Goal: Task Accomplishment & Management: Complete application form

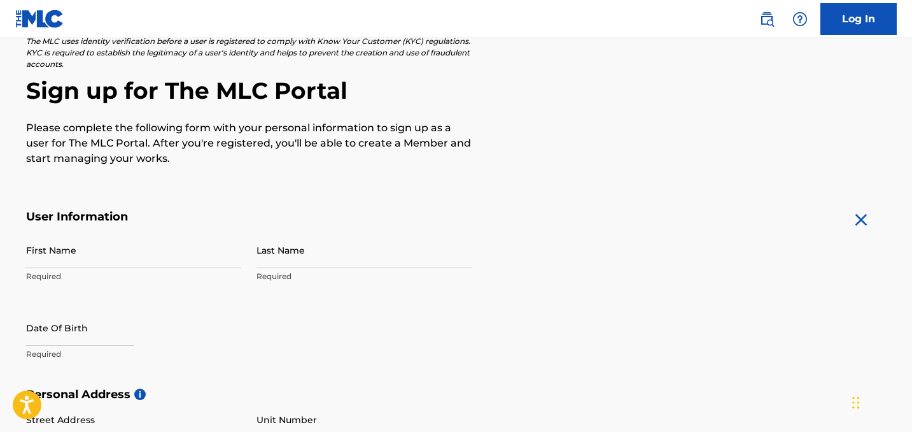
scroll to position [91, 0]
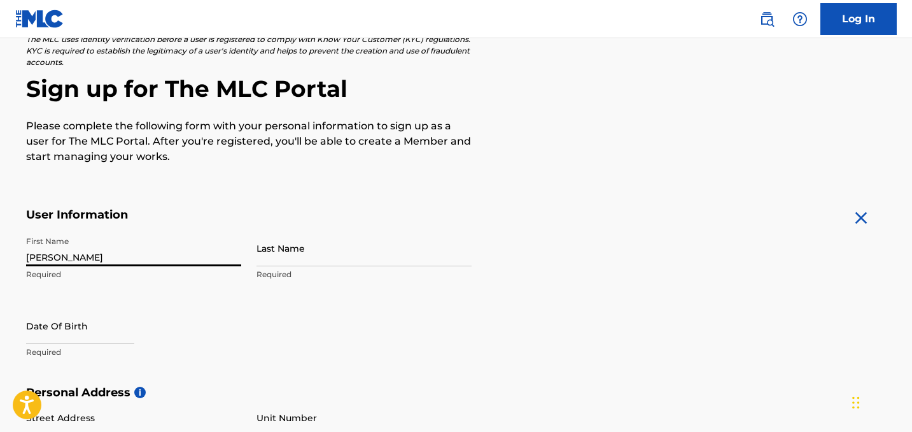
type input "[PERSON_NAME]"
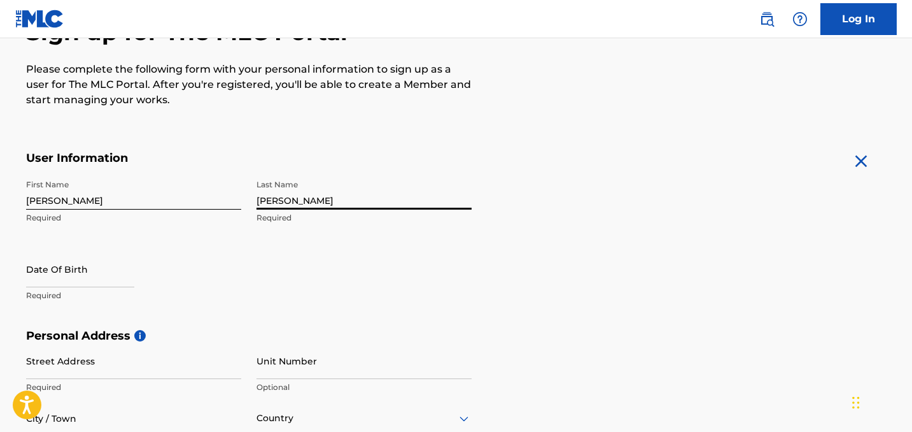
scroll to position [187, 0]
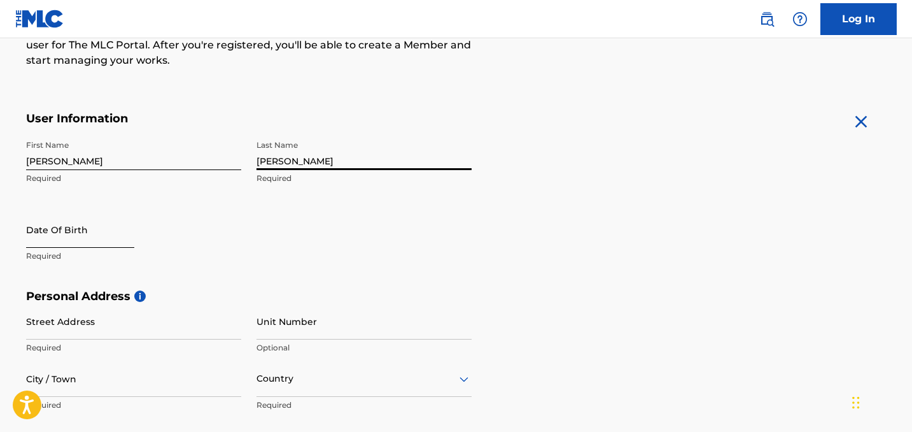
type input "[PERSON_NAME]"
select select "8"
select select "2025"
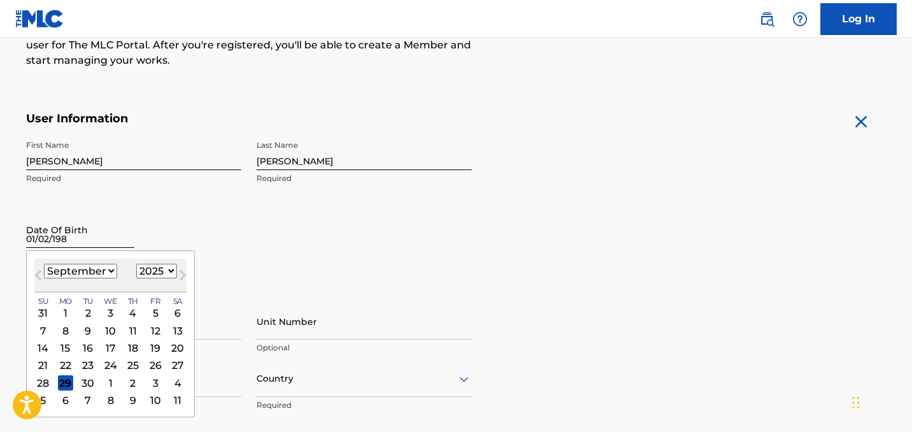
type input "[DATE]"
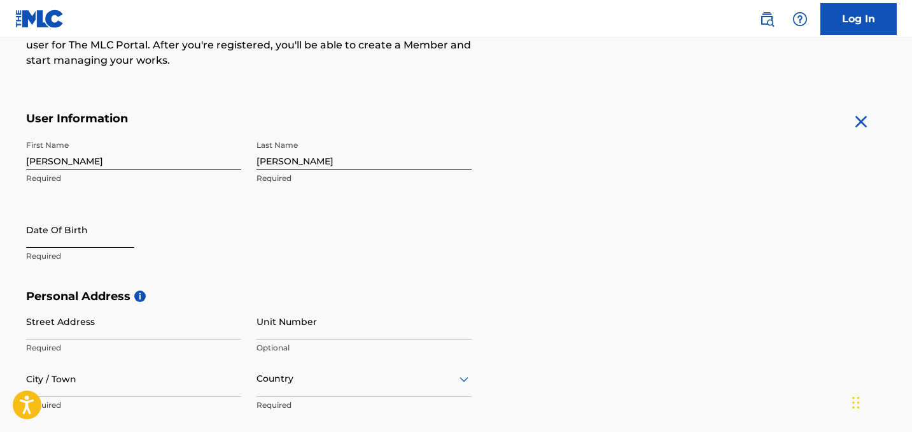
click at [131, 243] on input "text" at bounding box center [80, 229] width 108 height 36
select select "8"
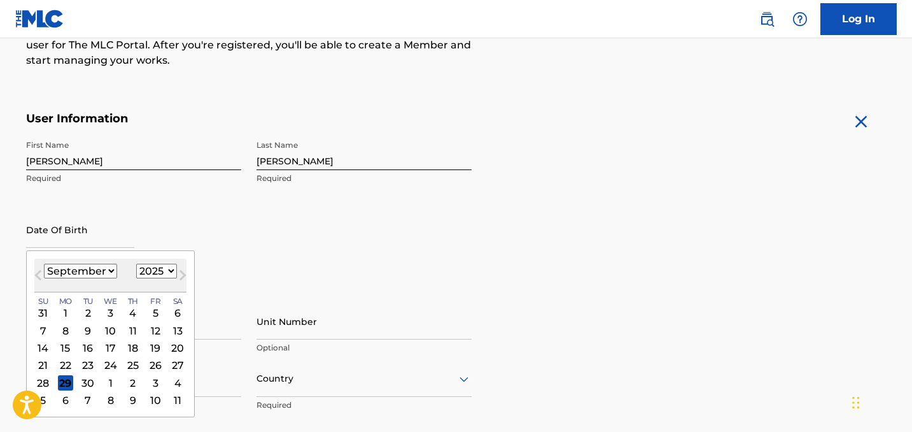
select select "1982"
select select "0"
click at [170, 313] on div "2" at bounding box center [177, 312] width 15 height 15
type input "[DATE]"
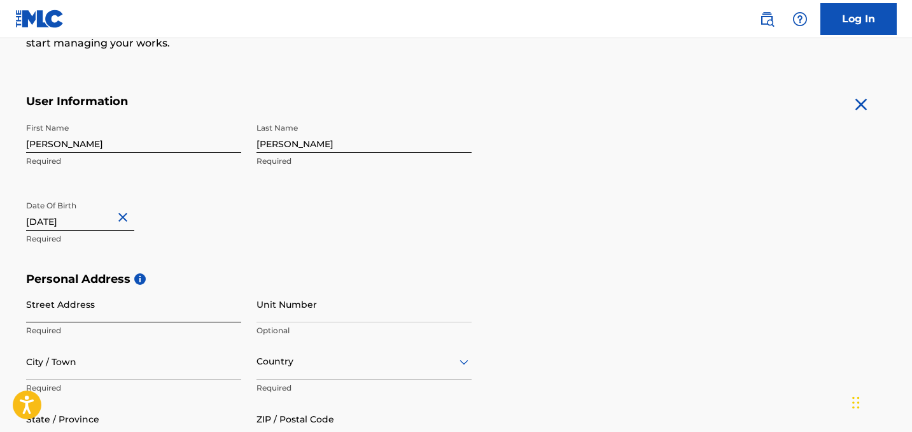
scroll to position [208, 0]
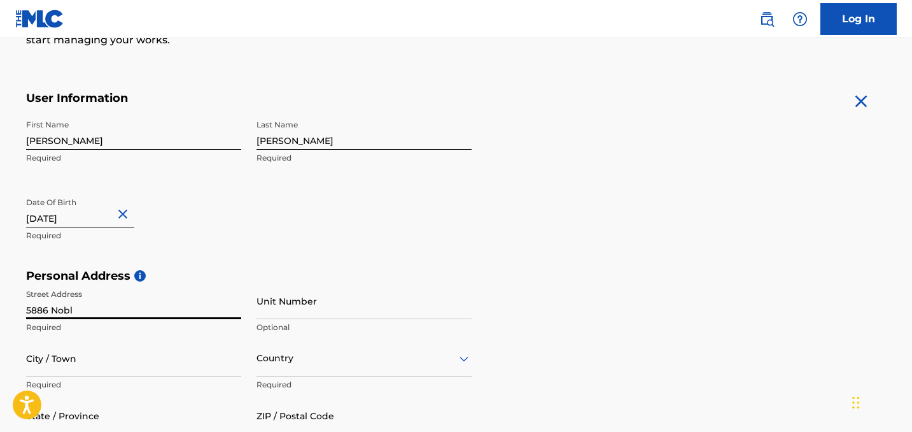
type input "5886 Noble"
type input "[STREET_ADDRESS]"
type input "[GEOGRAPHIC_DATA]"
type input "NV"
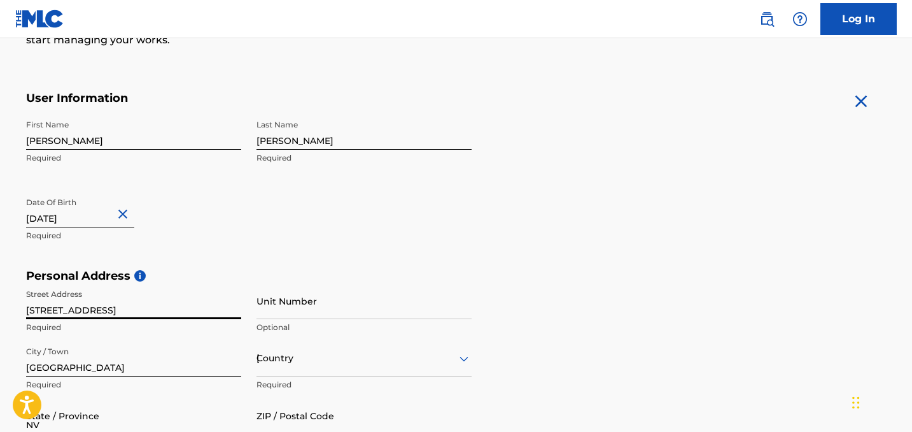
type input "89148"
type input "[GEOGRAPHIC_DATA]"
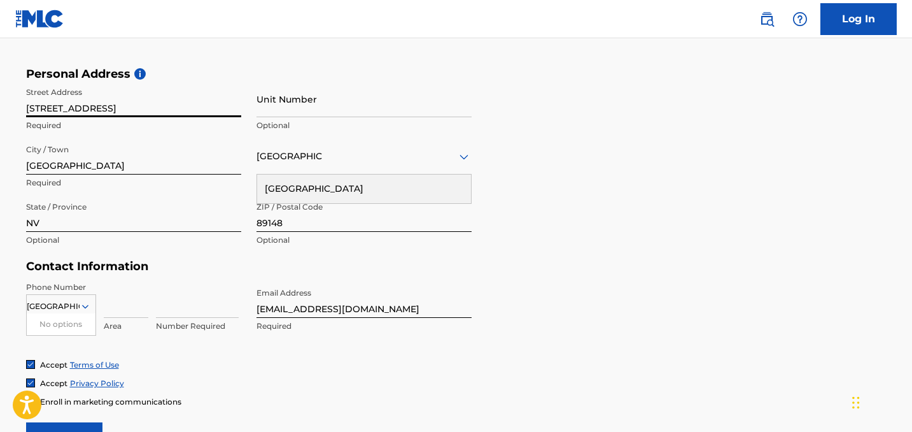
scroll to position [413, 0]
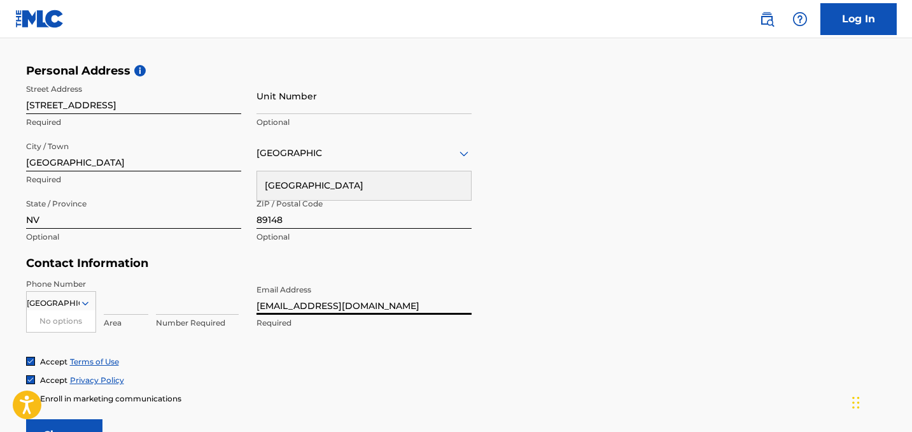
click at [362, 301] on input "[EMAIL_ADDRESS][DOMAIN_NAME]" at bounding box center [364, 296] width 215 height 36
type input "[EMAIL_ADDRESS][DOMAIN_NAME]"
click at [111, 306] on input at bounding box center [126, 296] width 45 height 36
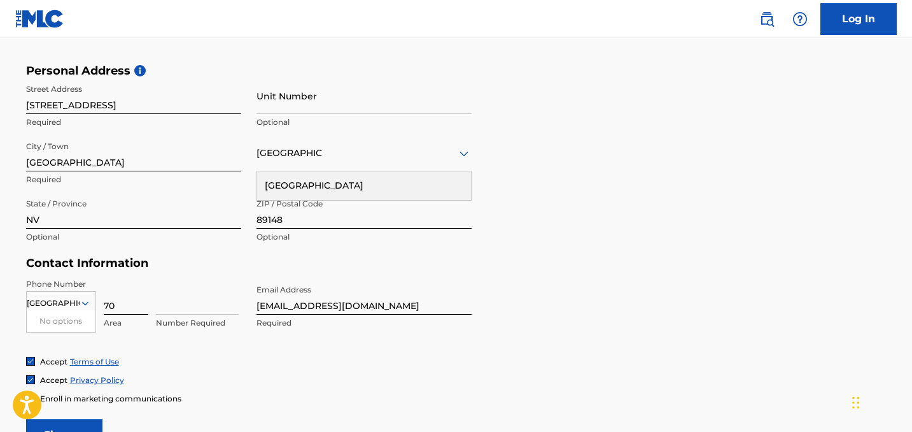
type input "702"
click at [191, 314] on div "Number Required" at bounding box center [197, 306] width 83 height 57
click at [194, 307] on input at bounding box center [197, 296] width 83 height 36
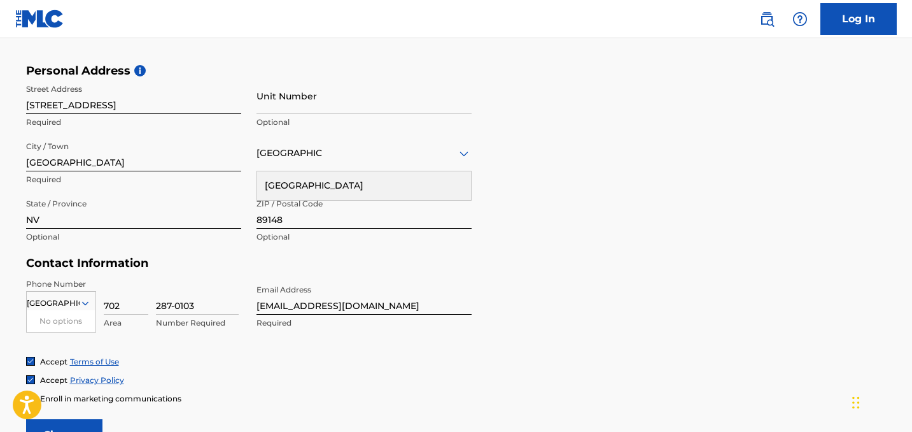
click at [208, 371] on div "Accept Terms of Use Accept Privacy Policy Enroll in marketing communications" at bounding box center [456, 380] width 861 height 48
click at [178, 305] on input "287-0103" at bounding box center [197, 296] width 83 height 36
type input "2870103"
click at [203, 374] on div "Accept Privacy Policy" at bounding box center [456, 379] width 861 height 11
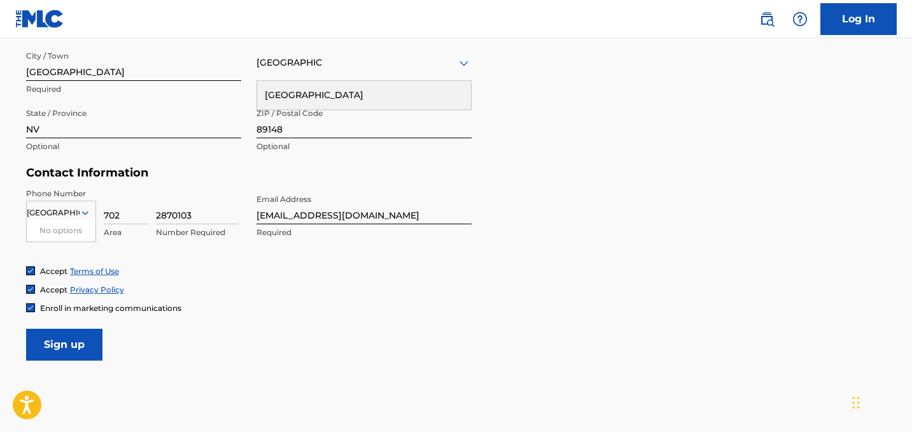
scroll to position [504, 0]
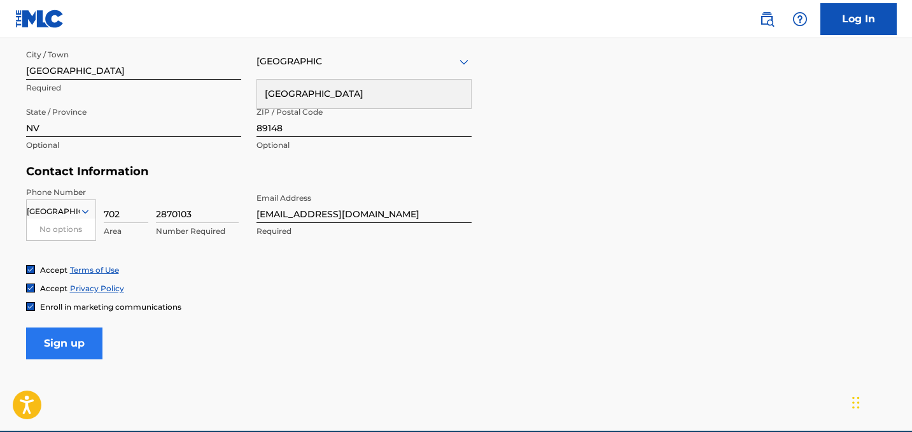
click at [78, 352] on input "Sign up" at bounding box center [64, 343] width 76 height 32
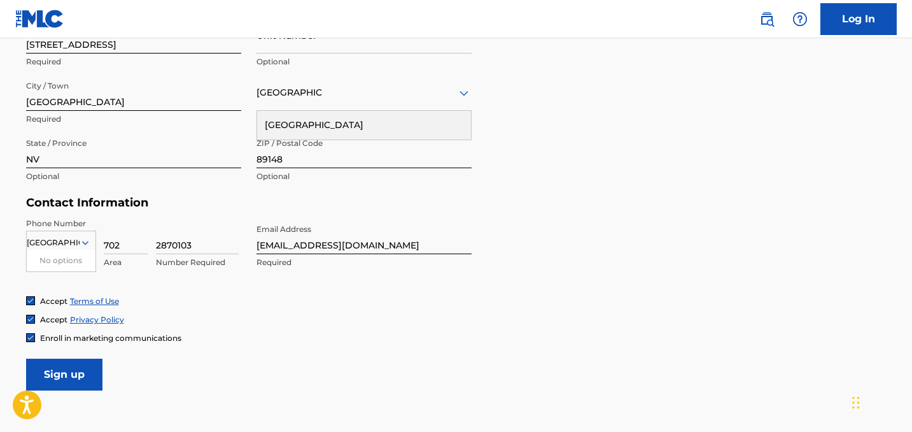
scroll to position [475, 0]
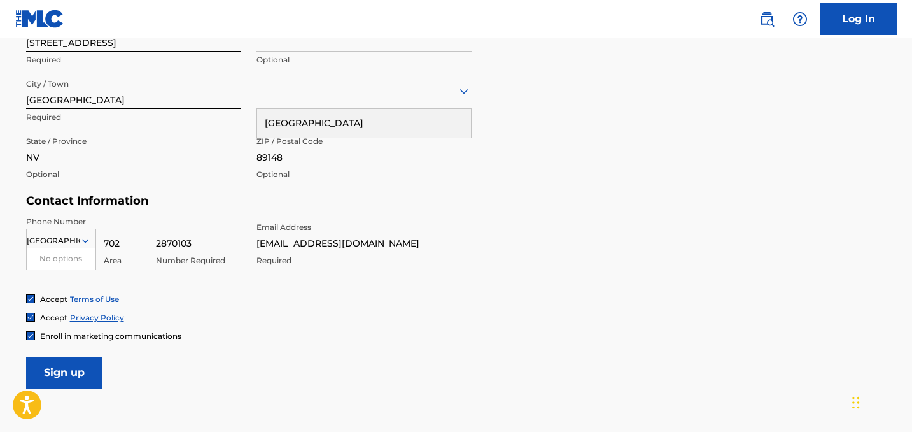
click at [67, 244] on input "[GEOGRAPHIC_DATA]" at bounding box center [53, 240] width 53 height 11
click at [403, 96] on div at bounding box center [364, 91] width 215 height 16
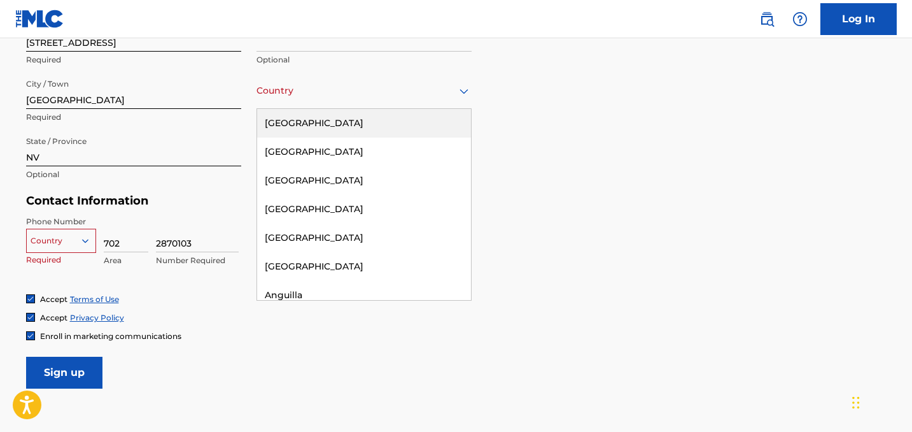
click at [318, 128] on div "[GEOGRAPHIC_DATA]" at bounding box center [364, 123] width 214 height 29
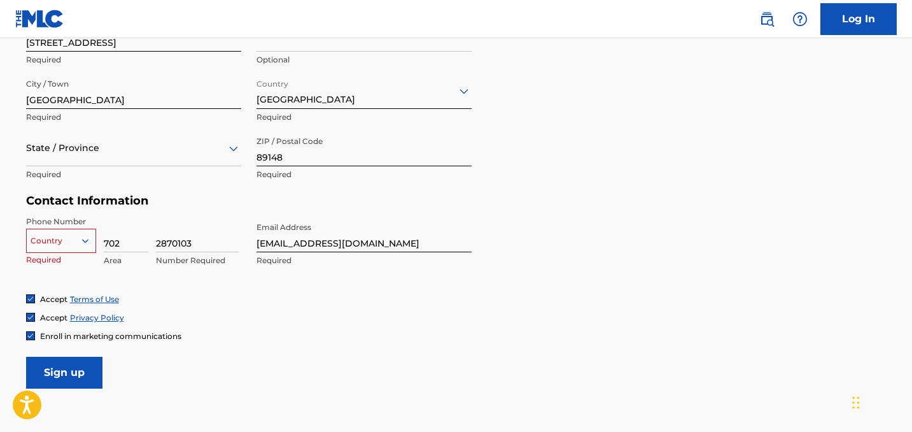
click at [79, 243] on div "Country" at bounding box center [61, 238] width 70 height 19
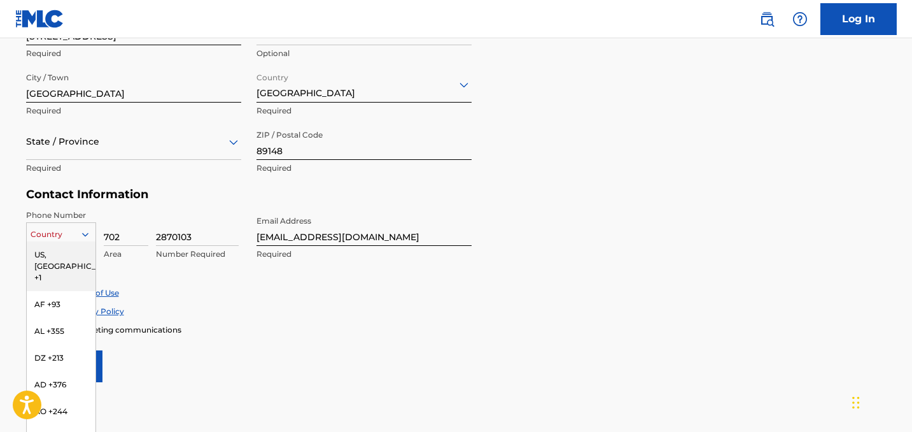
click at [53, 253] on div "US, [GEOGRAPHIC_DATA] +1" at bounding box center [61, 266] width 69 height 50
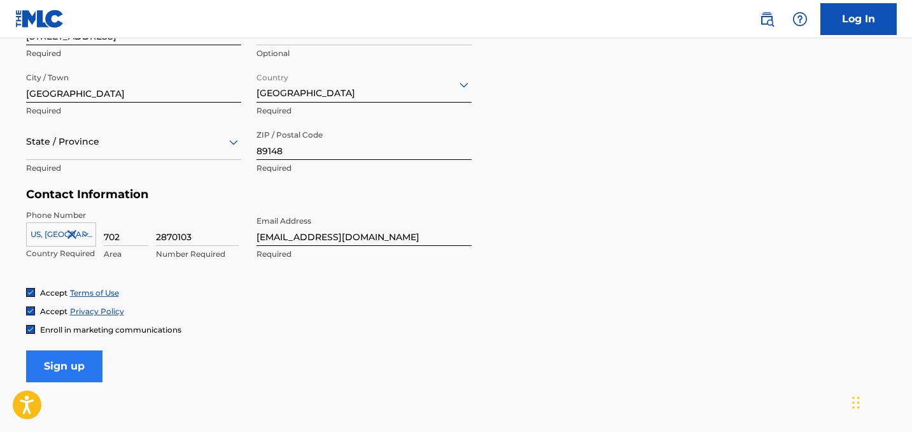
click at [73, 363] on input "Sign up" at bounding box center [64, 366] width 76 height 32
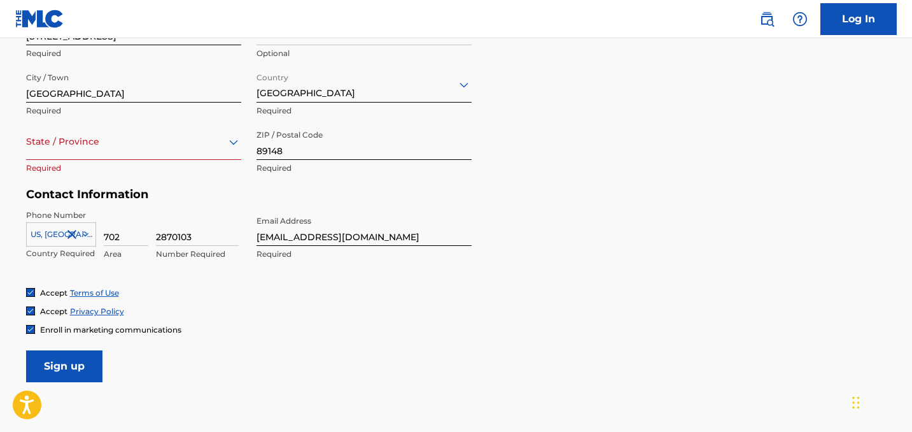
click at [162, 150] on div "State / Province" at bounding box center [133, 142] width 215 height 36
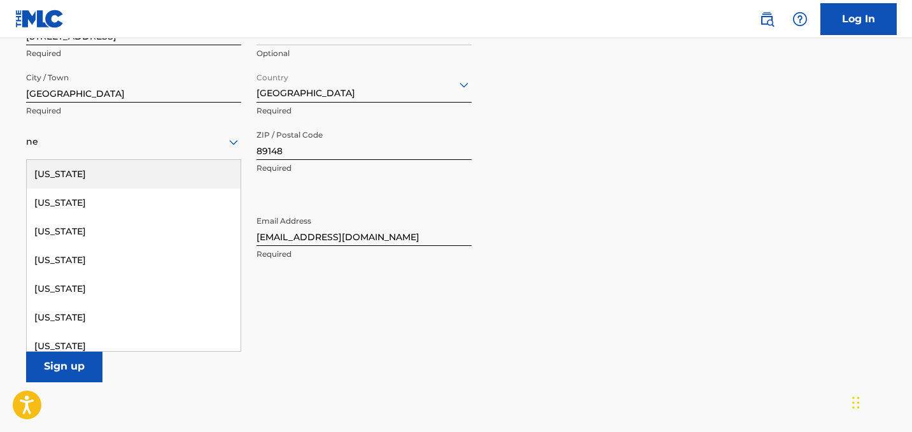
type input "nev"
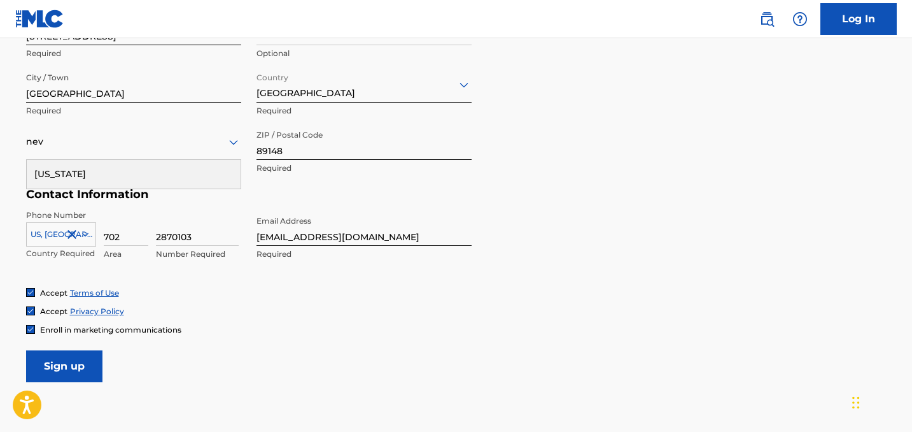
click at [96, 163] on div "[US_STATE]" at bounding box center [134, 174] width 214 height 29
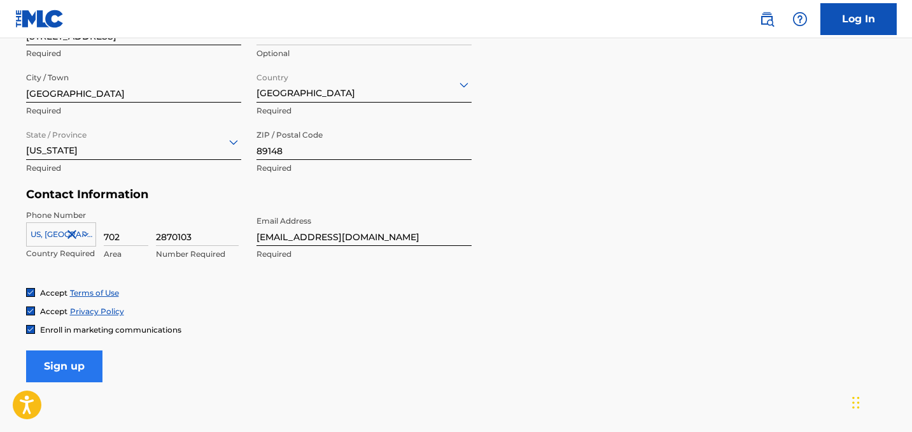
click at [72, 364] on input "Sign up" at bounding box center [64, 366] width 76 height 32
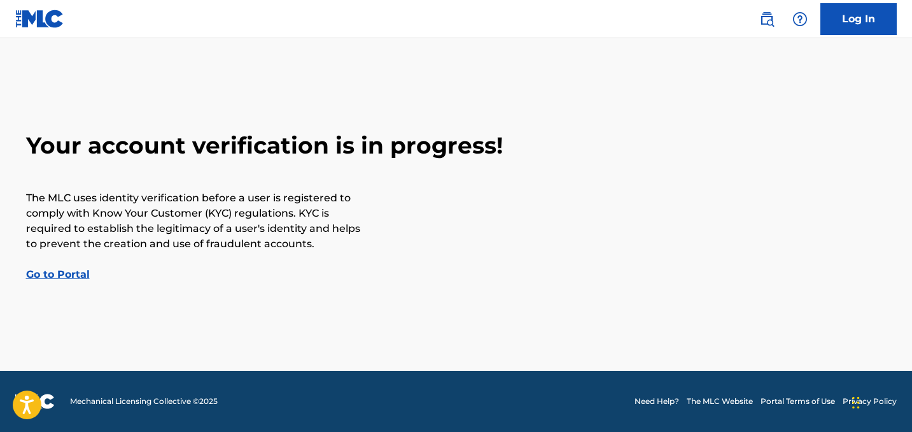
click at [82, 274] on link "Go to Portal" at bounding box center [58, 274] width 64 height 12
